Goal: Task Accomplishment & Management: Use online tool/utility

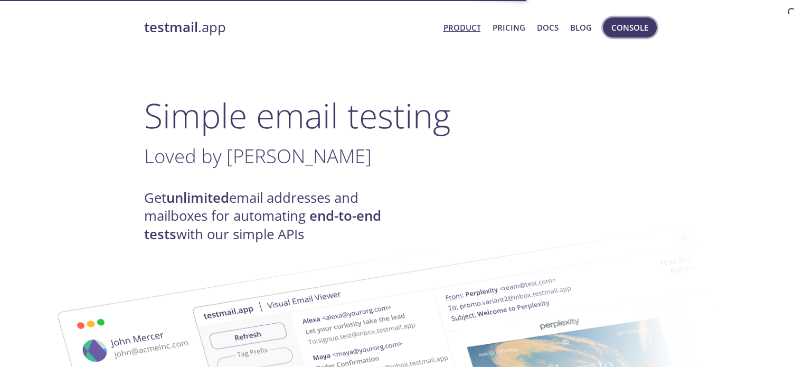
click at [641, 35] on button "Console" at bounding box center [630, 27] width 54 height 20
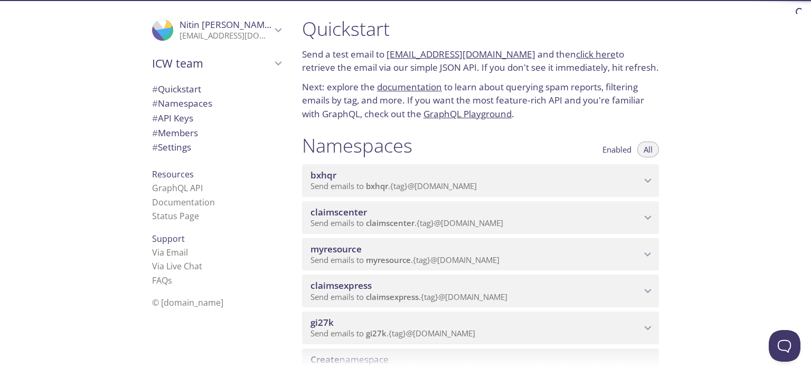
click at [393, 257] on span "myresource" at bounding box center [388, 259] width 45 height 11
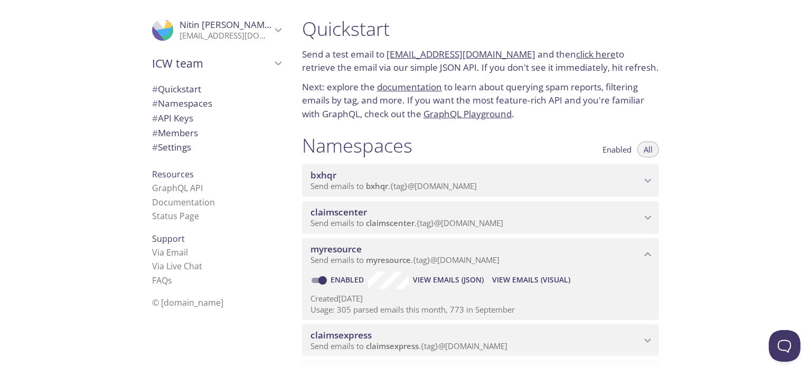
click at [511, 282] on span "View Emails (Visual)" at bounding box center [531, 279] width 78 height 13
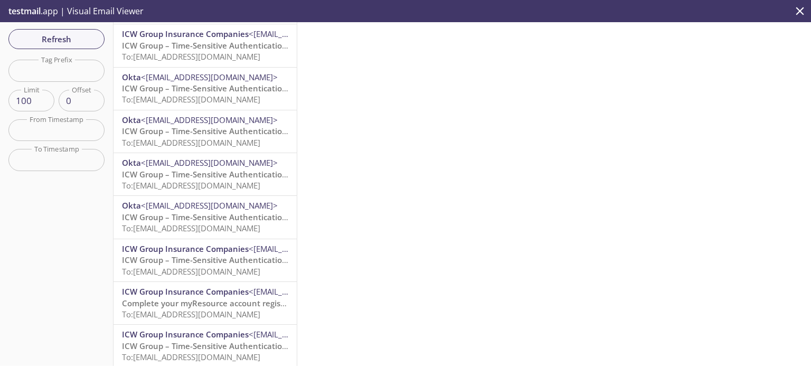
scroll to position [317, 0]
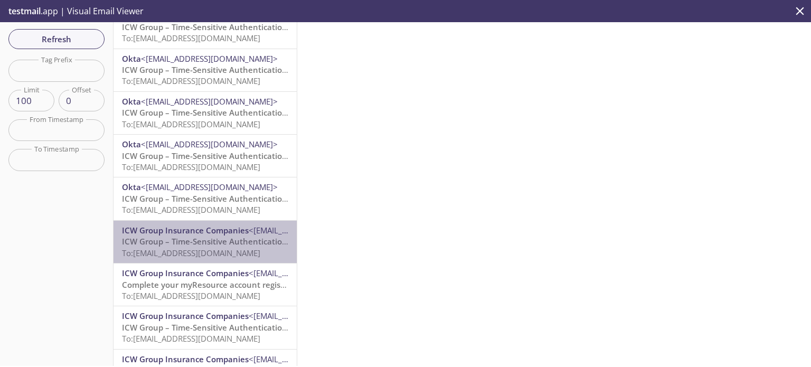
click at [209, 248] on span "To: myresource.php314stg@inbox.testmail.app" at bounding box center [191, 253] width 138 height 11
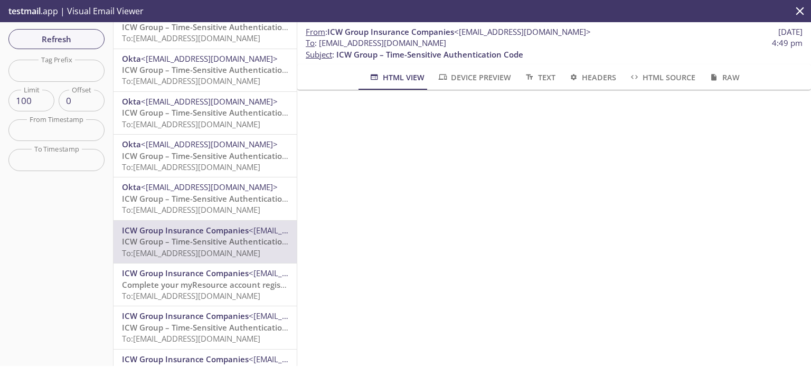
drag, startPoint x: 482, startPoint y: 44, endPoint x: 319, endPoint y: 46, distance: 162.1
click at [319, 46] on span "To : myresource.php314stg@inbox.testmail.app 4:49 pm" at bounding box center [554, 42] width 497 height 11
copy span "[EMAIL_ADDRESS][DOMAIN_NAME]"
click at [57, 44] on span "Refresh" at bounding box center [56, 39] width 79 height 14
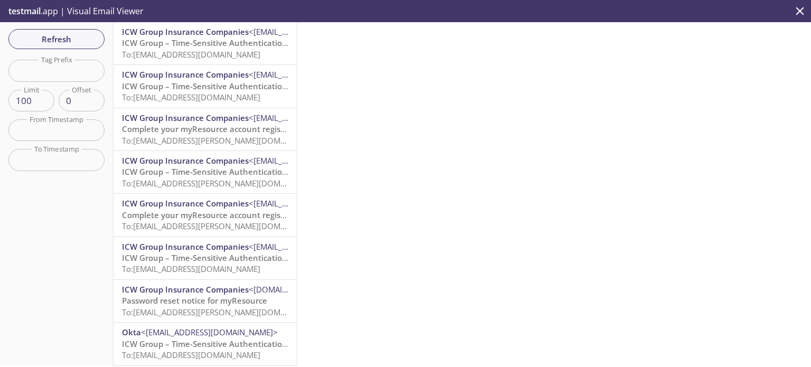
click at [175, 52] on span "To: myresource.php314stg@inbox.testmail.app" at bounding box center [191, 54] width 138 height 11
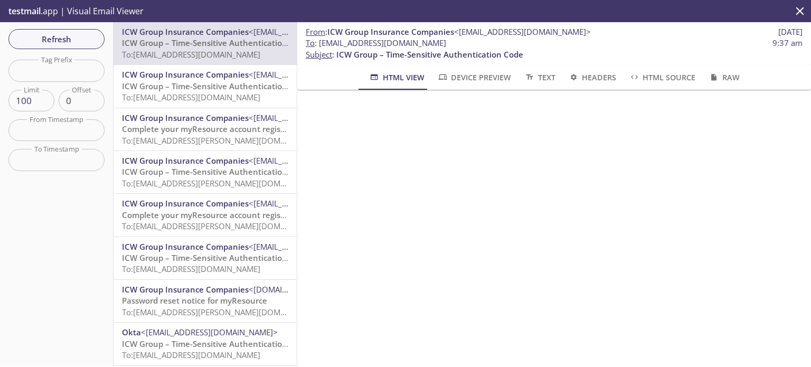
drag, startPoint x: 477, startPoint y: 44, endPoint x: 322, endPoint y: 49, distance: 155.8
click at [322, 49] on p "To : myresource.php314stg@inbox.testmail.app 9:37 am Subject : ICW Group – Time…" at bounding box center [554, 48] width 497 height 23
copy span "[EMAIL_ADDRESS][DOMAIN_NAME]"
